Goal: Information Seeking & Learning: Learn about a topic

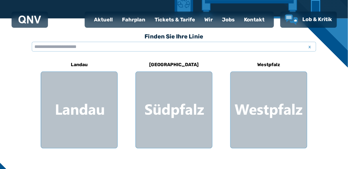
scroll to position [146, 0]
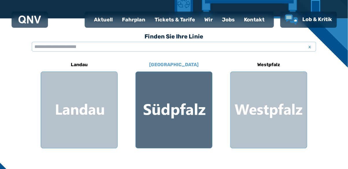
click at [180, 116] on div at bounding box center [174, 110] width 76 height 76
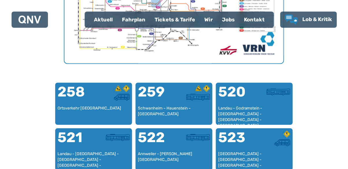
scroll to position [314, 0]
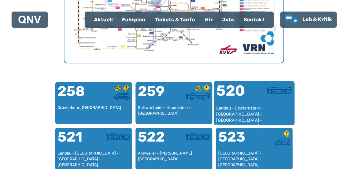
click at [259, 106] on div "Landau - Godramstein - [GEOGRAPHIC_DATA] - [GEOGRAPHIC_DATA] - [GEOGRAPHIC_DATA]" at bounding box center [255, 114] width 76 height 18
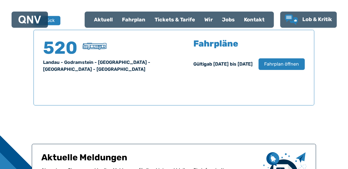
scroll to position [381, 0]
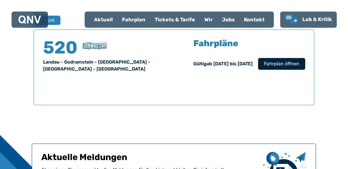
click at [292, 61] on span "Fahrplan öffnen" at bounding box center [281, 63] width 35 height 7
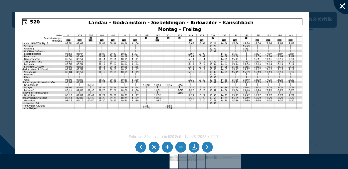
click at [346, 3] on div at bounding box center [348, 0] width 29 height 29
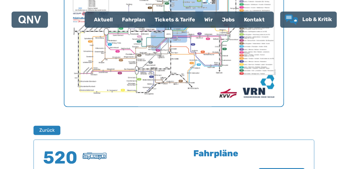
scroll to position [270, 0]
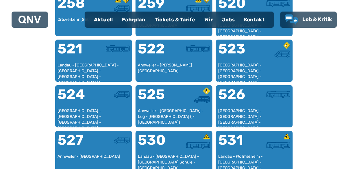
scroll to position [402, 0]
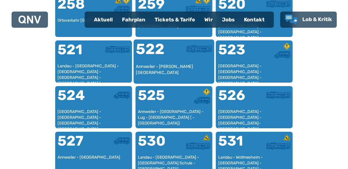
click at [174, 62] on div at bounding box center [193, 53] width 38 height 22
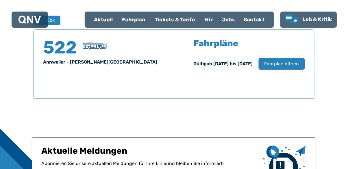
scroll to position [382, 0]
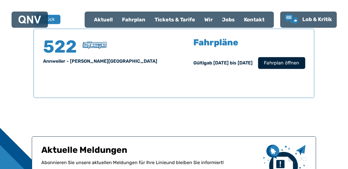
click at [287, 63] on span "Fahrplan öffnen" at bounding box center [281, 63] width 35 height 7
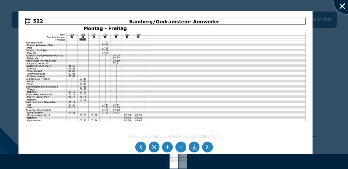
click at [344, 9] on div at bounding box center [348, 0] width 29 height 29
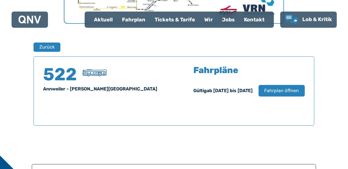
click at [309, 61] on div "522 [GEOGRAPHIC_DATA] - [GEOGRAPHIC_DATA]-[GEOGRAPHIC_DATA] Fahrpläne Gültig ab…" at bounding box center [174, 90] width 281 height 69
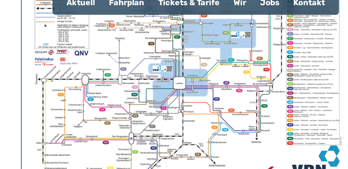
scroll to position [232, 0]
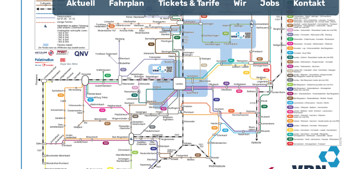
click at [205, 82] on img "1 von 1" at bounding box center [173, 67] width 219 height 155
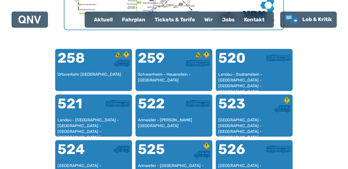
scroll to position [348, 0]
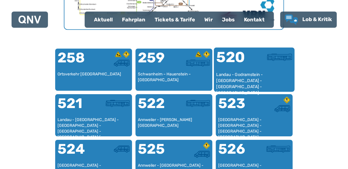
click at [257, 68] on div at bounding box center [273, 61] width 38 height 22
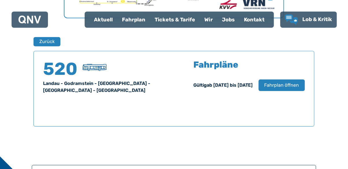
scroll to position [365, 0]
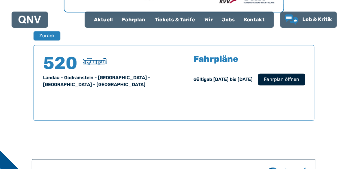
click at [285, 80] on span "Fahrplan öffnen" at bounding box center [281, 79] width 35 height 7
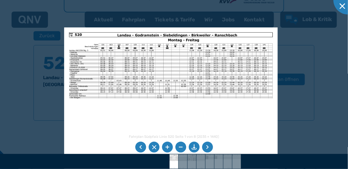
click at [1, 159] on div at bounding box center [174, 161] width 348 height 15
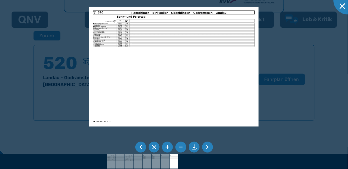
click at [1, 161] on div at bounding box center [174, 161] width 348 height 15
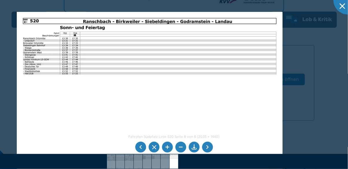
click at [206, 149] on li at bounding box center [207, 147] width 11 height 11
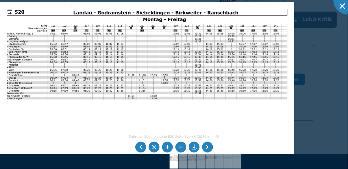
click at [210, 148] on li at bounding box center [207, 147] width 11 height 11
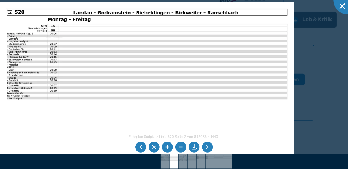
click at [210, 150] on li at bounding box center [207, 147] width 11 height 11
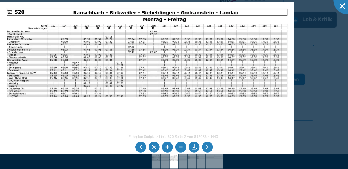
click at [211, 149] on li at bounding box center [207, 147] width 11 height 11
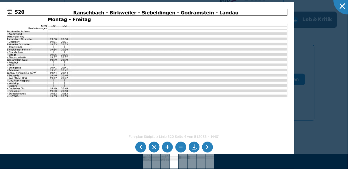
click at [137, 147] on li at bounding box center [140, 147] width 11 height 11
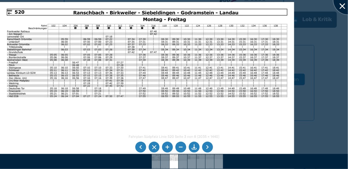
click at [344, 7] on div at bounding box center [348, 0] width 29 height 29
